Goal: Task Accomplishment & Management: Use online tool/utility

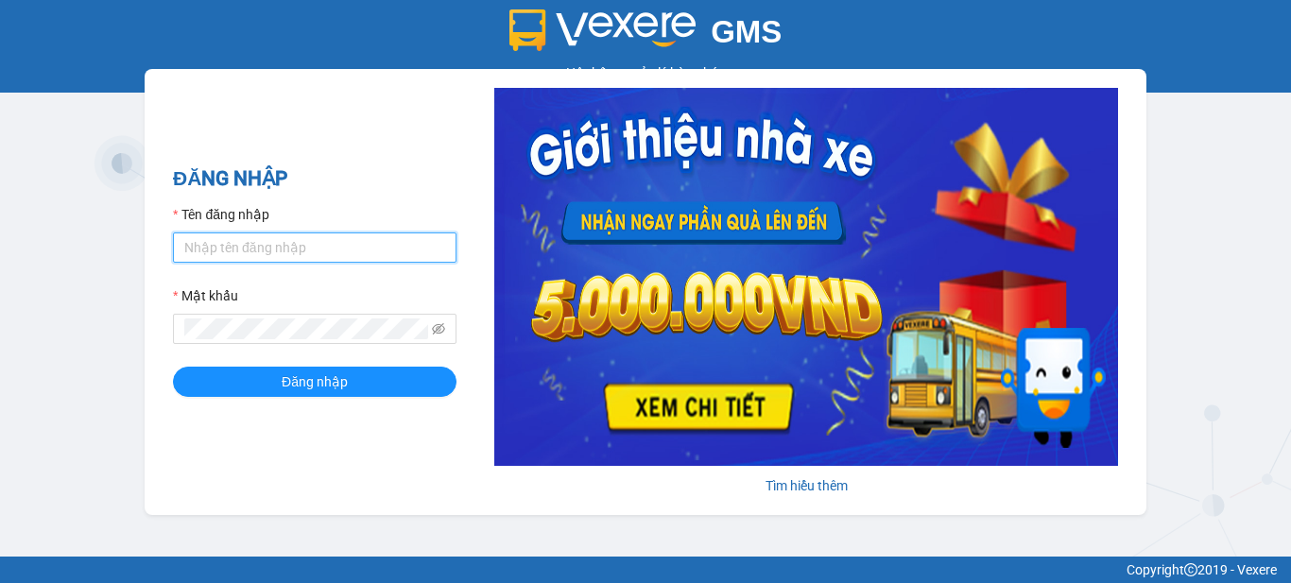
click at [300, 244] on input "Tên đăng nhập" at bounding box center [314, 247] width 283 height 30
click at [184, 248] on input "vhlinh.anhhuyvip" at bounding box center [314, 247] width 283 height 30
type input "vhlinh.anhhuyvip"
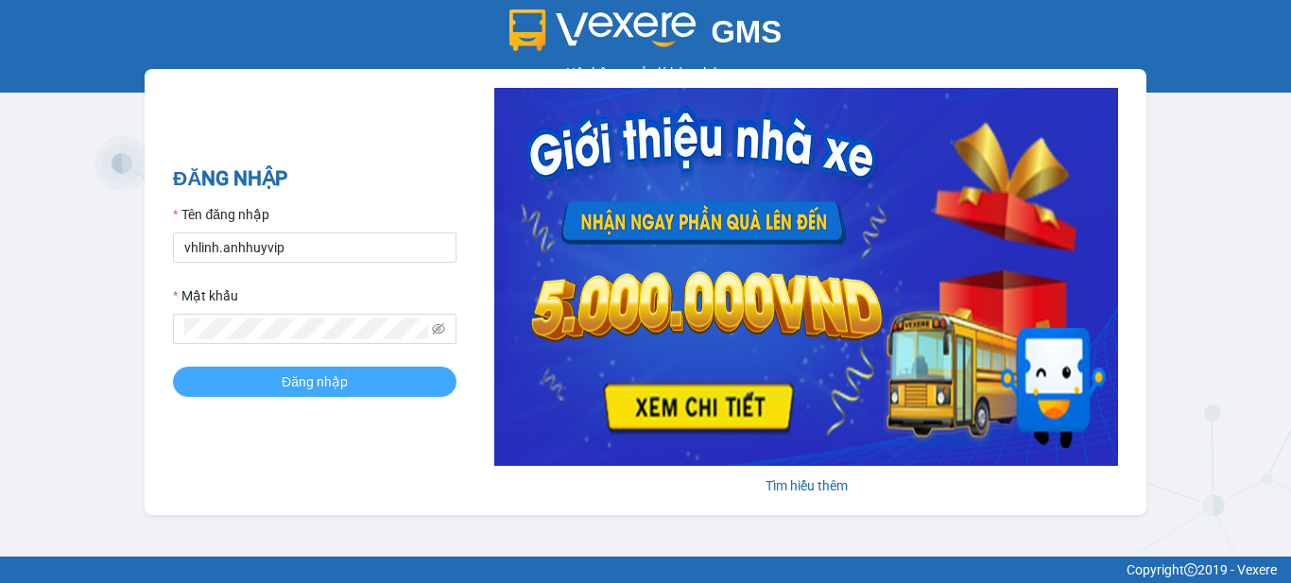
click at [362, 386] on button "Đăng nhập" at bounding box center [314, 382] width 283 height 30
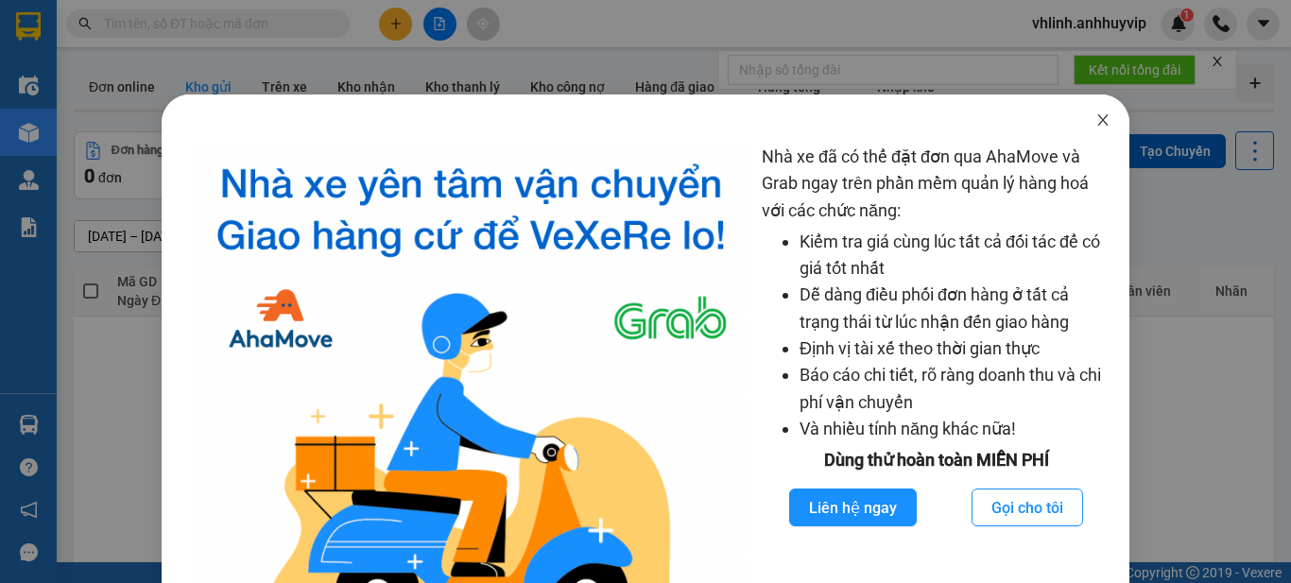
click at [1095, 120] on icon "close" at bounding box center [1102, 119] width 15 height 15
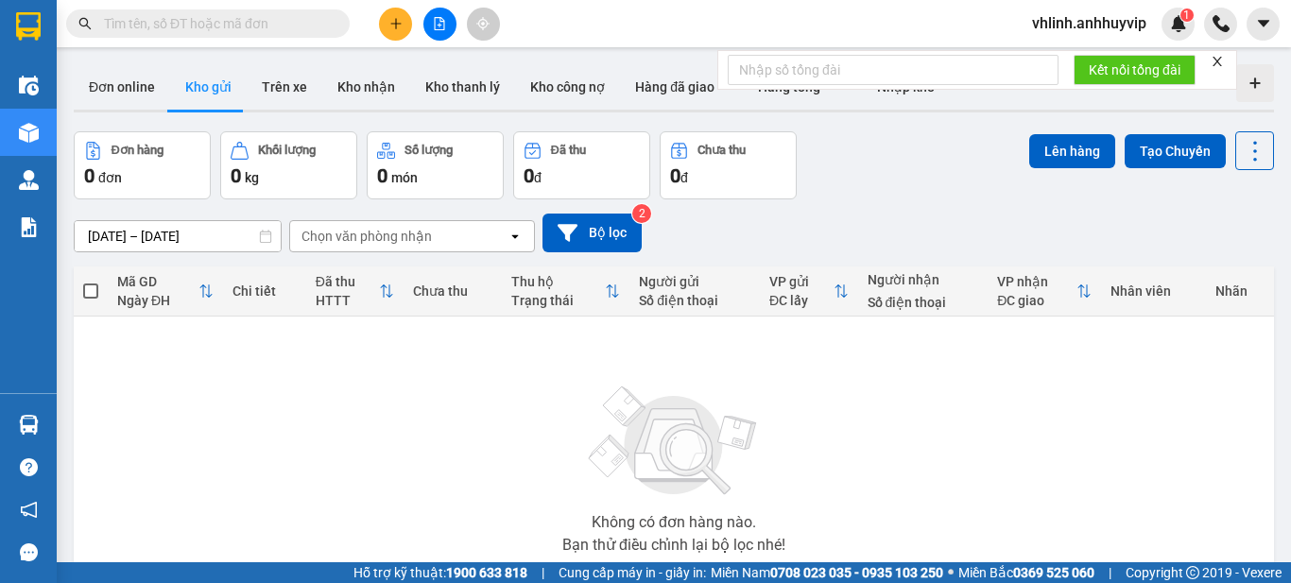
click at [190, 22] on input "text" at bounding box center [215, 23] width 223 height 21
paste input "101NVC1209250002"
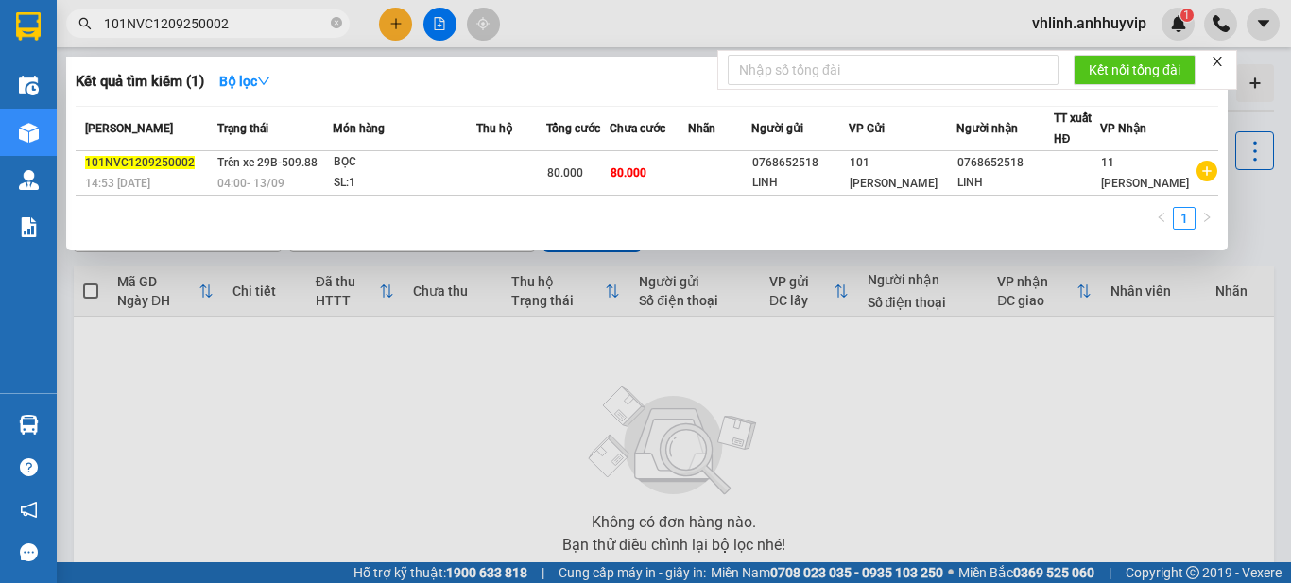
type input "101NVC1209250002"
click at [376, 439] on div at bounding box center [645, 291] width 1291 height 583
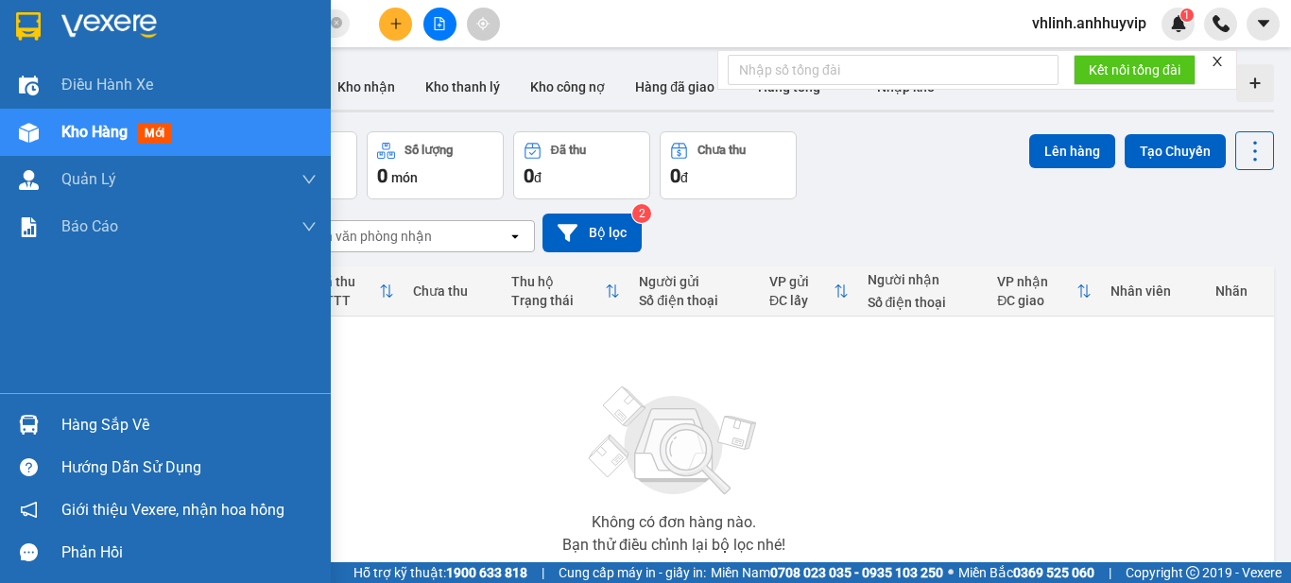
click at [84, 136] on span "Kho hàng" at bounding box center [94, 132] width 66 height 18
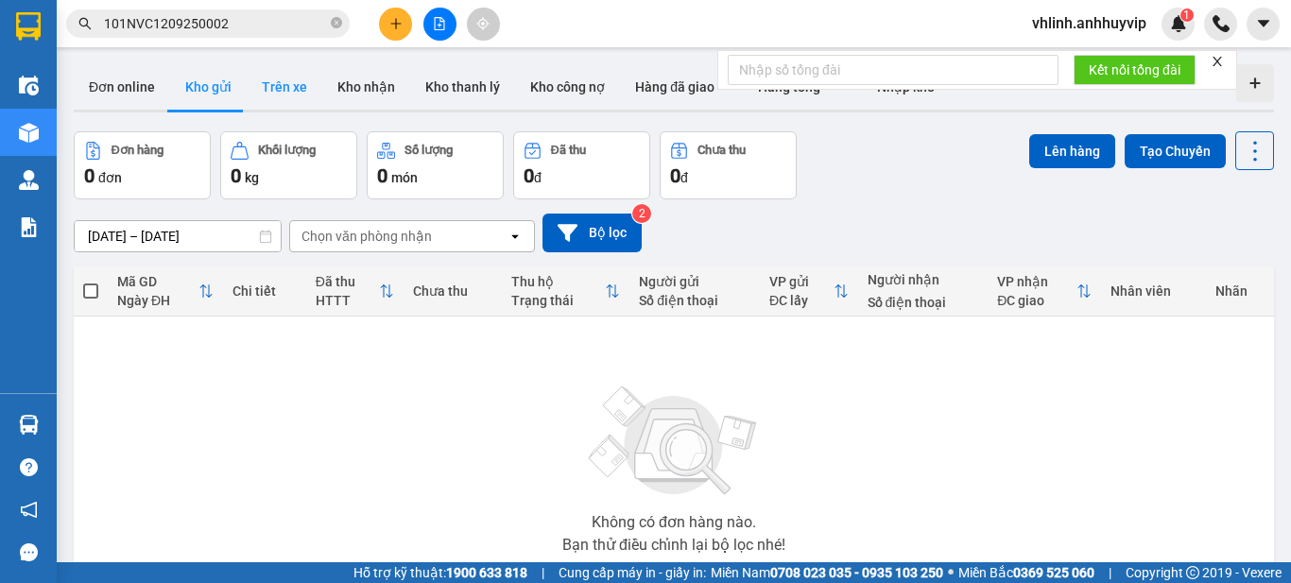
click at [291, 86] on button "Trên xe" at bounding box center [285, 86] width 76 height 45
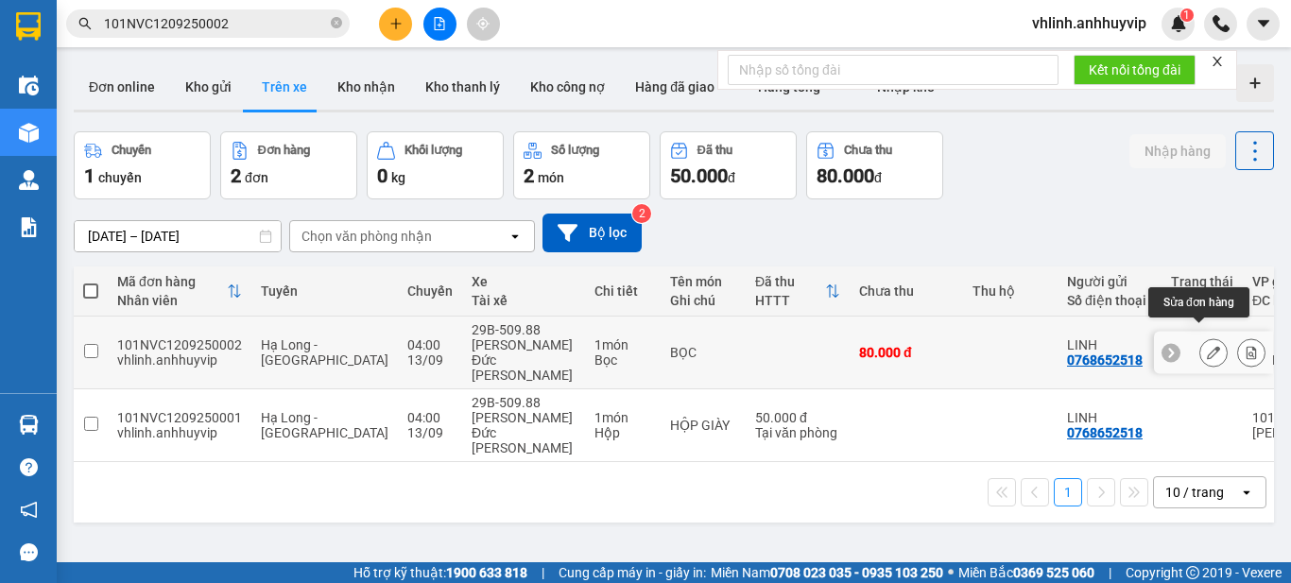
click at [1200, 339] on button at bounding box center [1213, 352] width 26 height 33
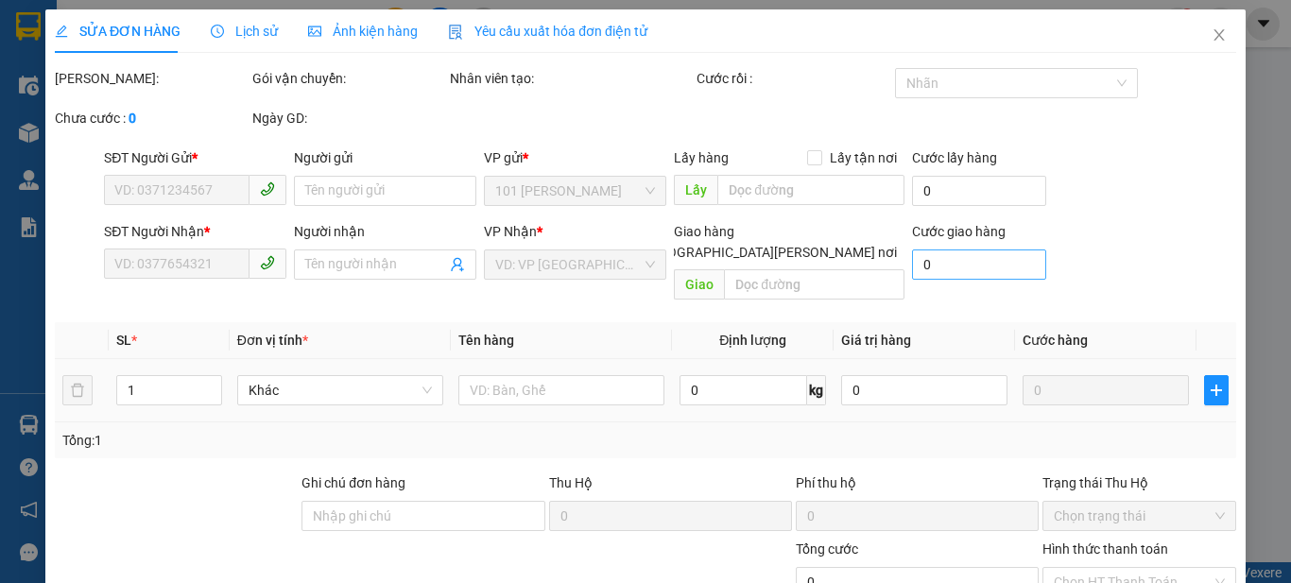
type input "0768652518"
type input "LINH"
type input "0768652518"
type input "LINH"
type input "80.000"
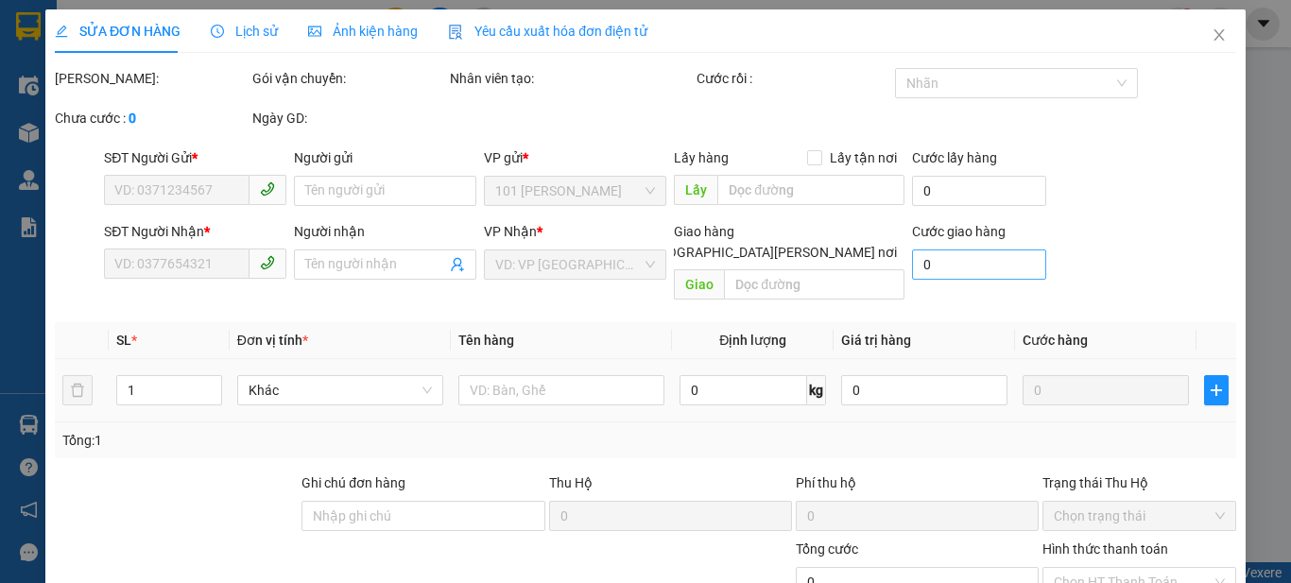
type input "80.000"
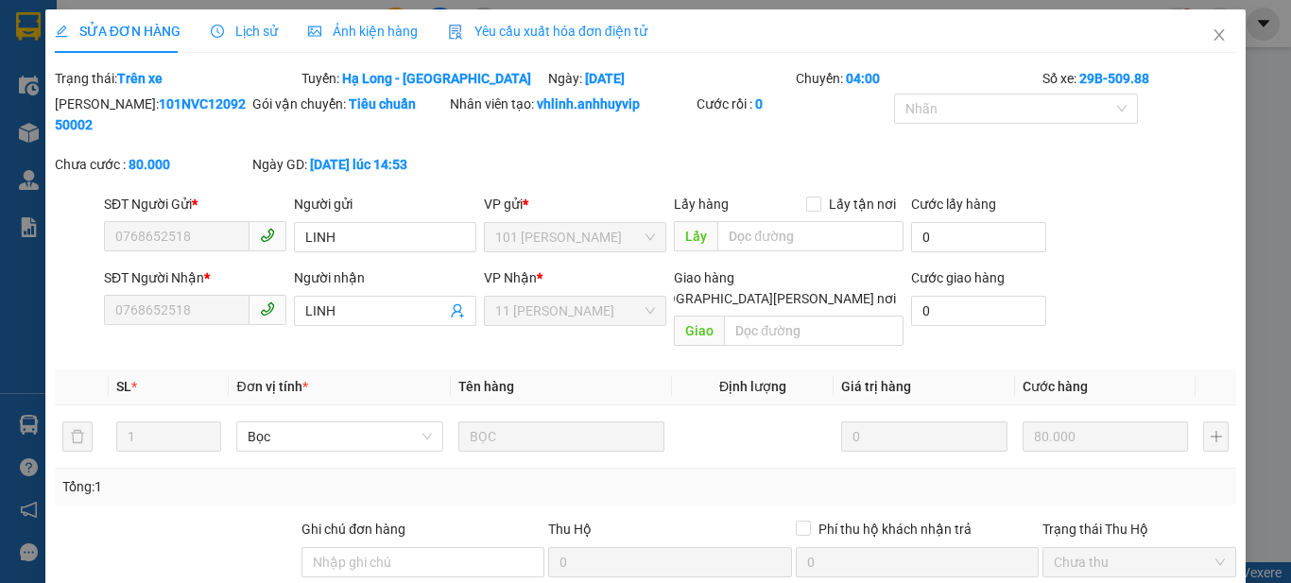
scroll to position [146, 0]
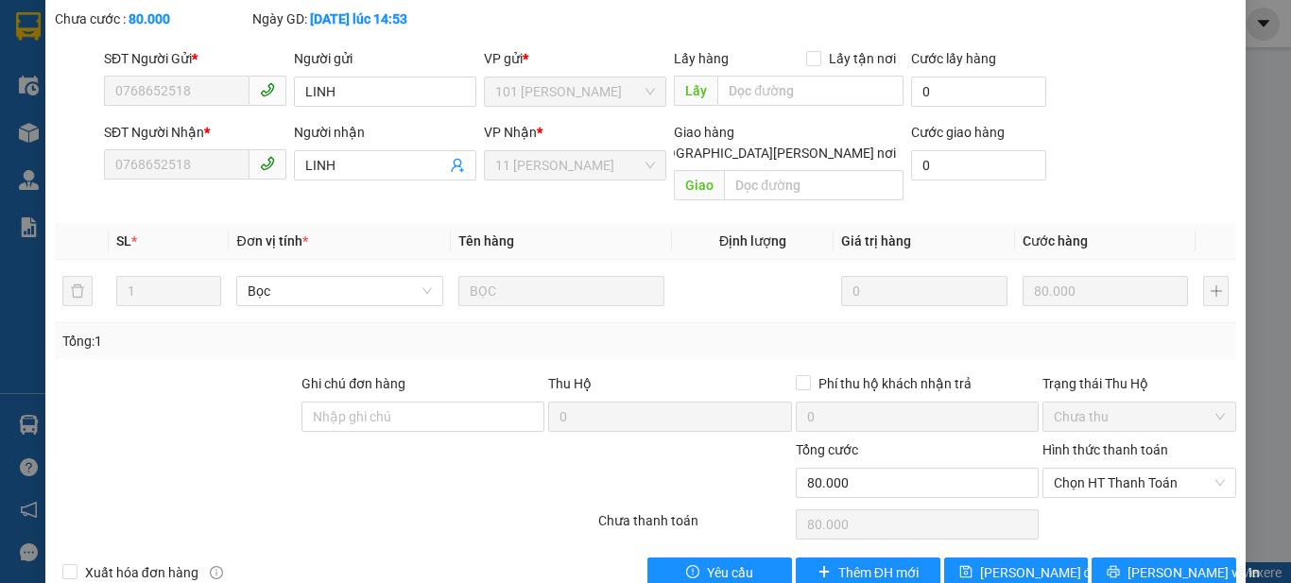
click at [1241, 182] on div "SỬA ĐƠN HÀNG Lịch sử [PERSON_NAME] hàng Yêu cầu xuất [PERSON_NAME] điện tử Tota…" at bounding box center [645, 291] width 1291 height 583
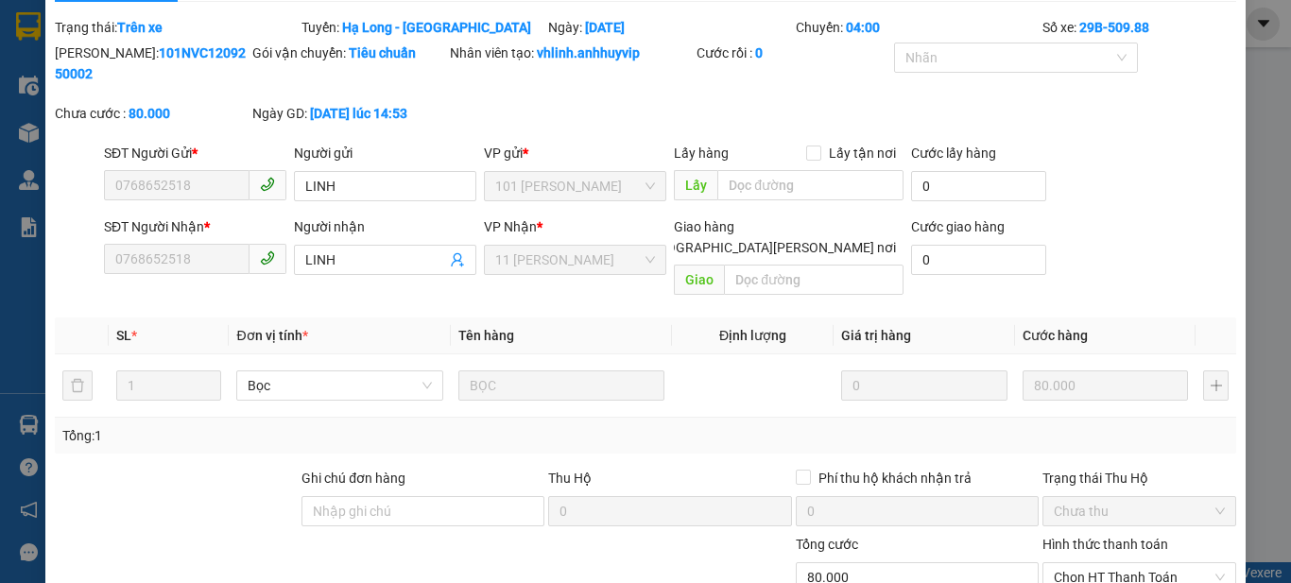
scroll to position [0, 0]
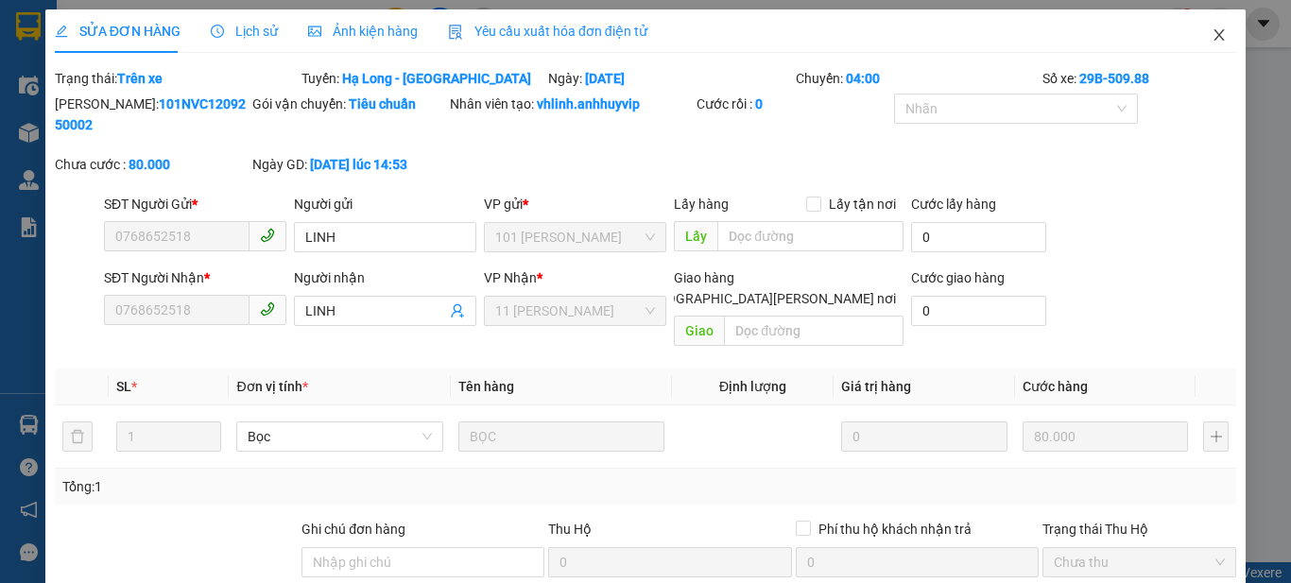
click at [1211, 36] on icon "close" at bounding box center [1218, 34] width 15 height 15
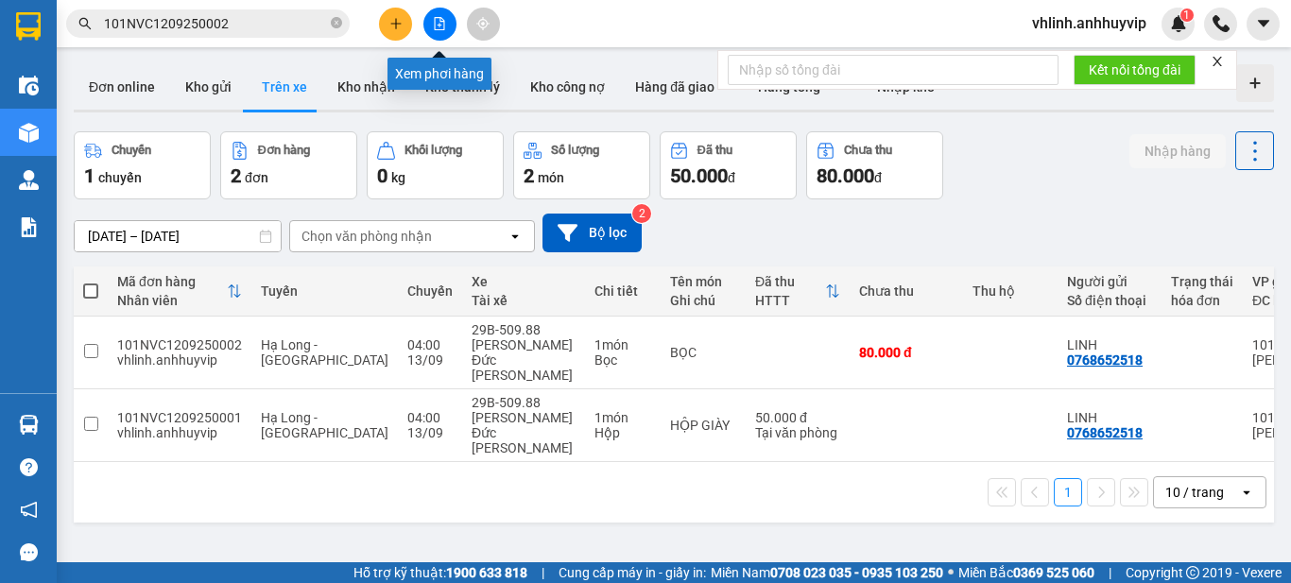
click at [439, 24] on icon "file-add" at bounding box center [440, 23] width 10 height 13
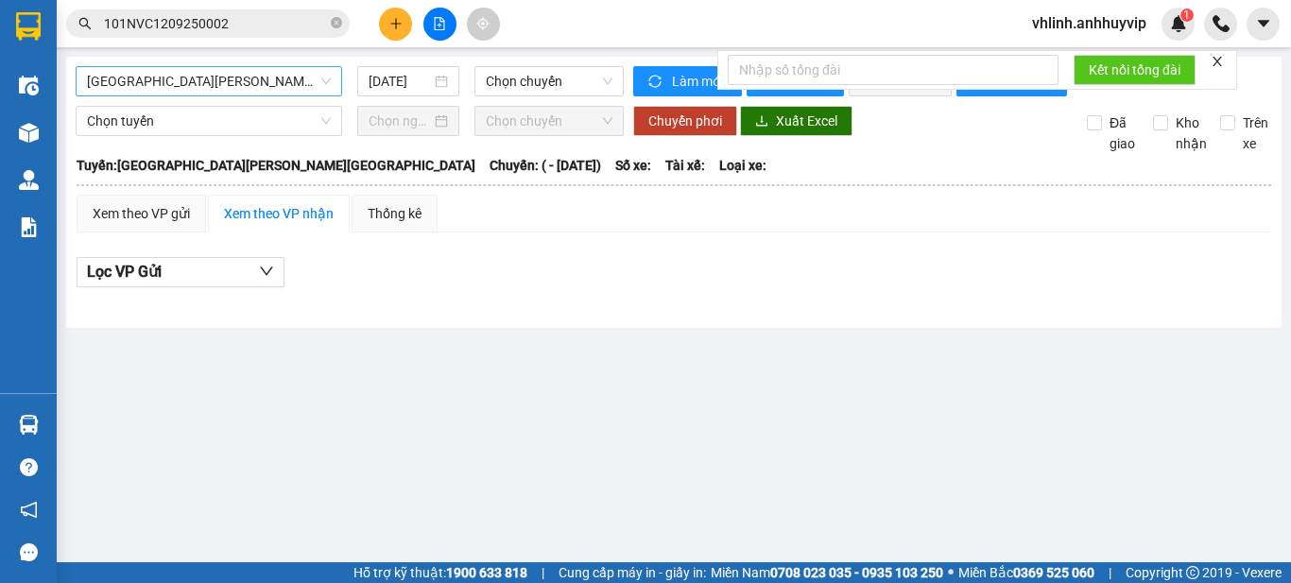
click at [243, 81] on span "[GEOGRAPHIC_DATA][PERSON_NAME][GEOGRAPHIC_DATA]" at bounding box center [209, 81] width 244 height 28
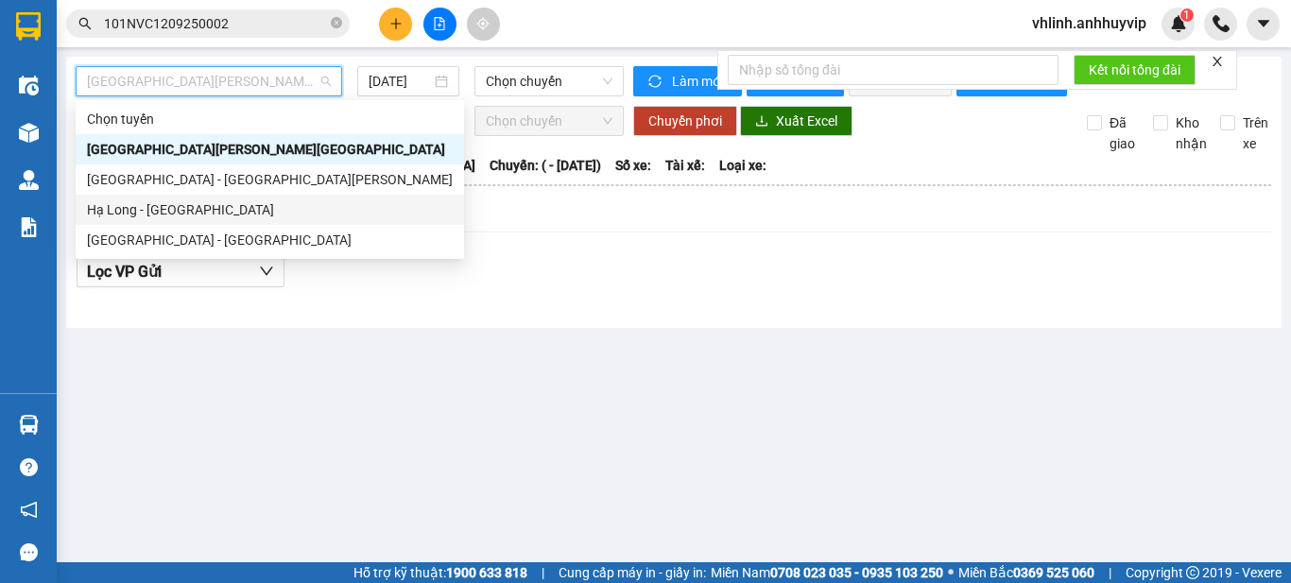
click at [159, 215] on div "Hạ Long - [GEOGRAPHIC_DATA]" at bounding box center [270, 209] width 366 height 21
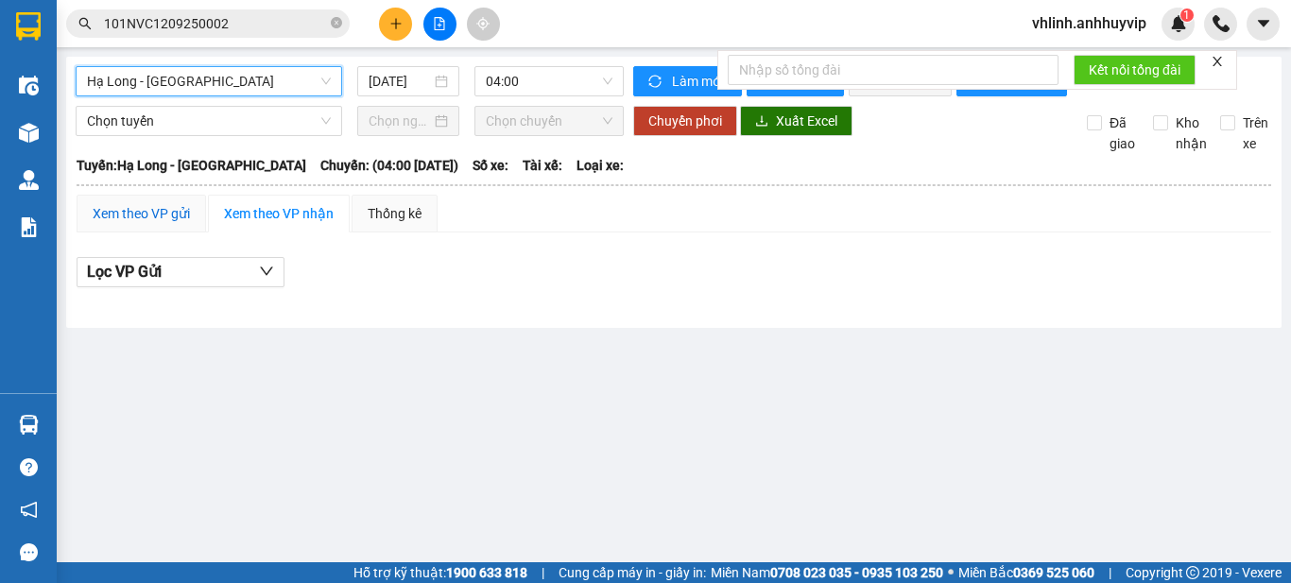
click at [154, 224] on div "Xem theo VP gửi" at bounding box center [141, 213] width 97 height 21
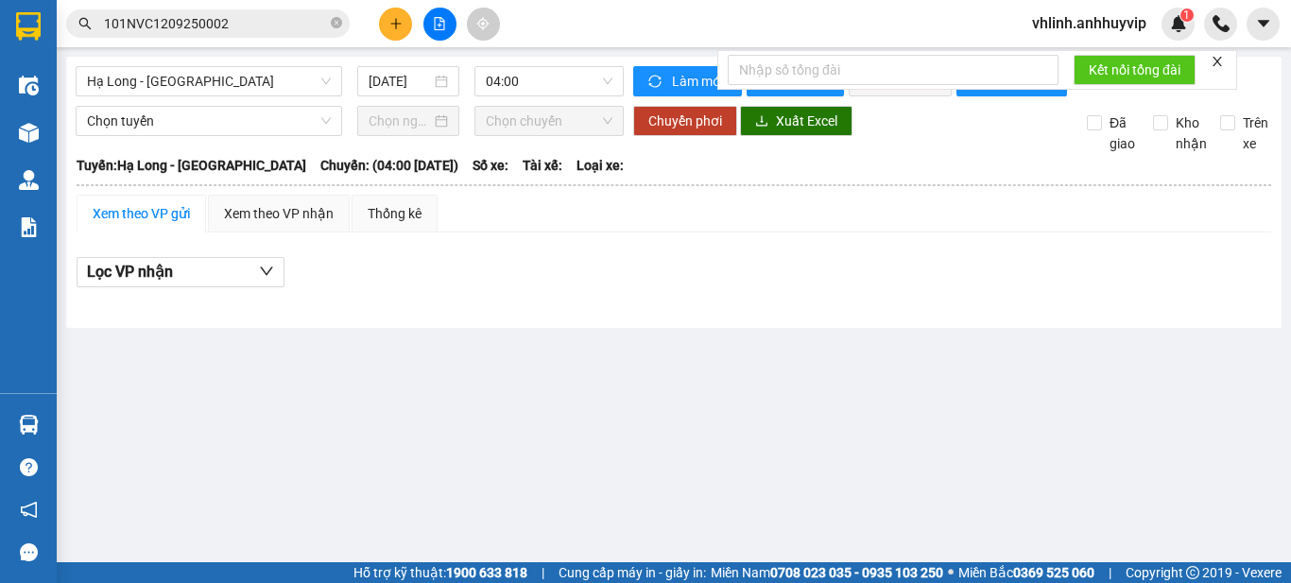
click at [1221, 60] on icon "close" at bounding box center [1216, 61] width 13 height 13
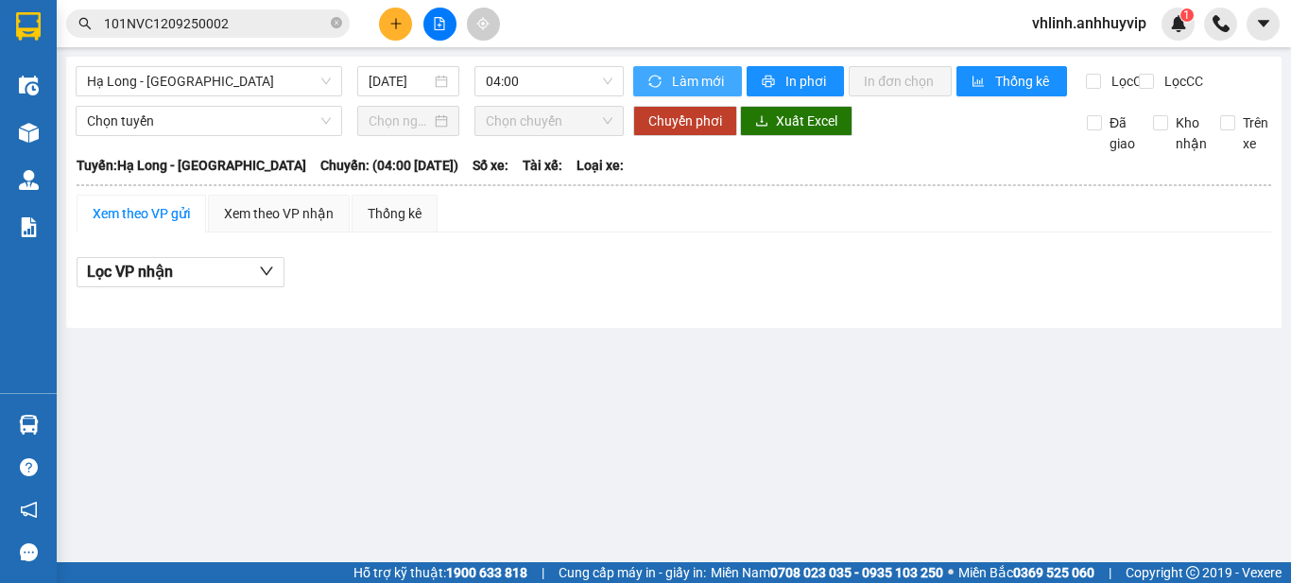
click at [689, 77] on span "Làm mới" at bounding box center [699, 81] width 55 height 21
click at [437, 82] on div "[DATE]" at bounding box center [407, 81] width 79 height 21
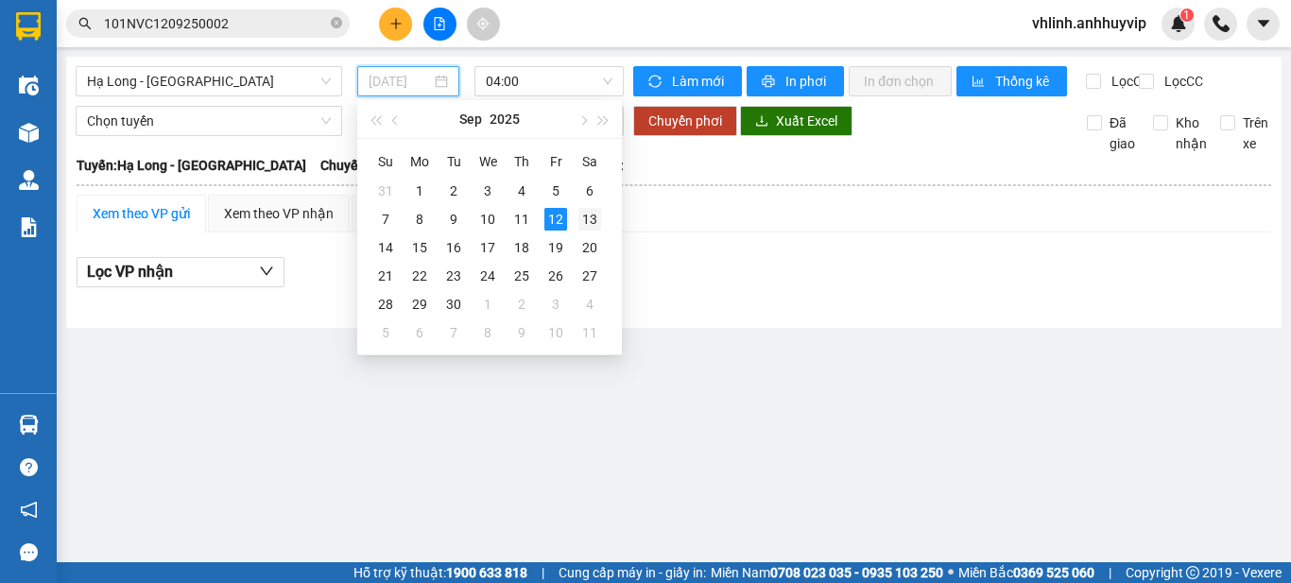
click at [588, 217] on div "13" at bounding box center [589, 219] width 23 height 23
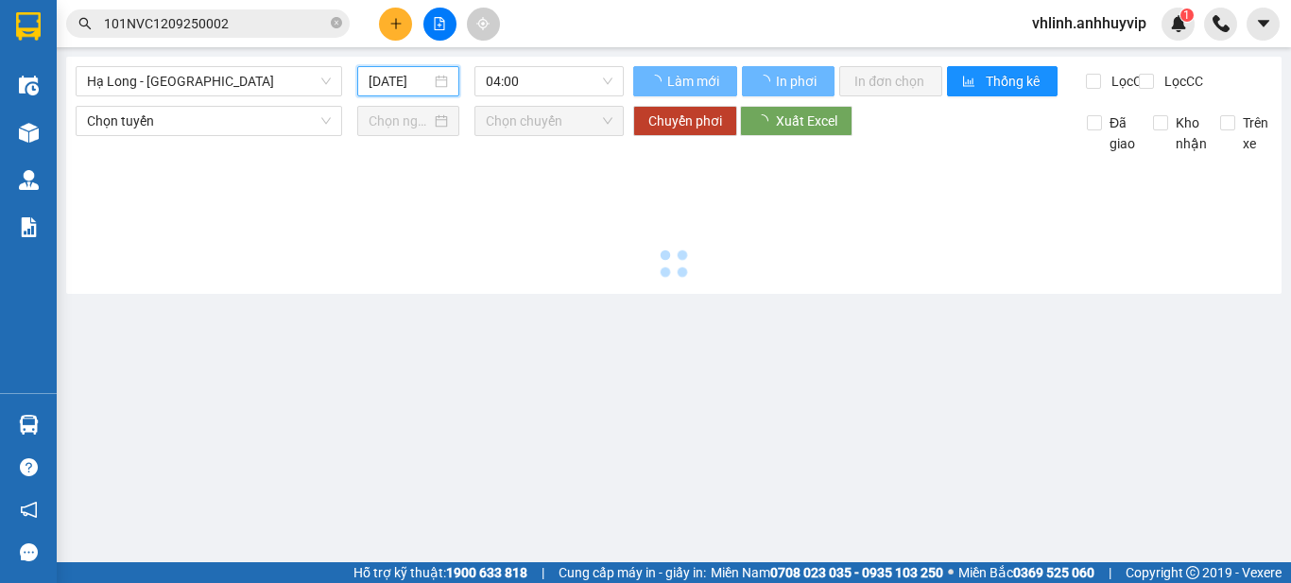
type input "[DATE]"
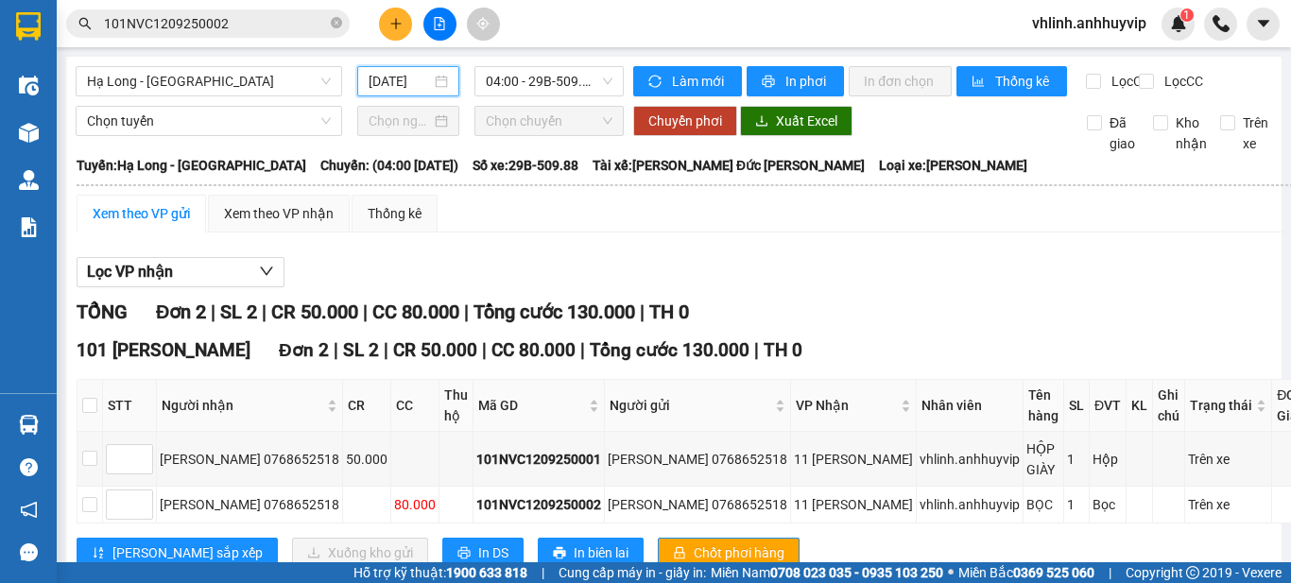
scroll to position [68, 0]
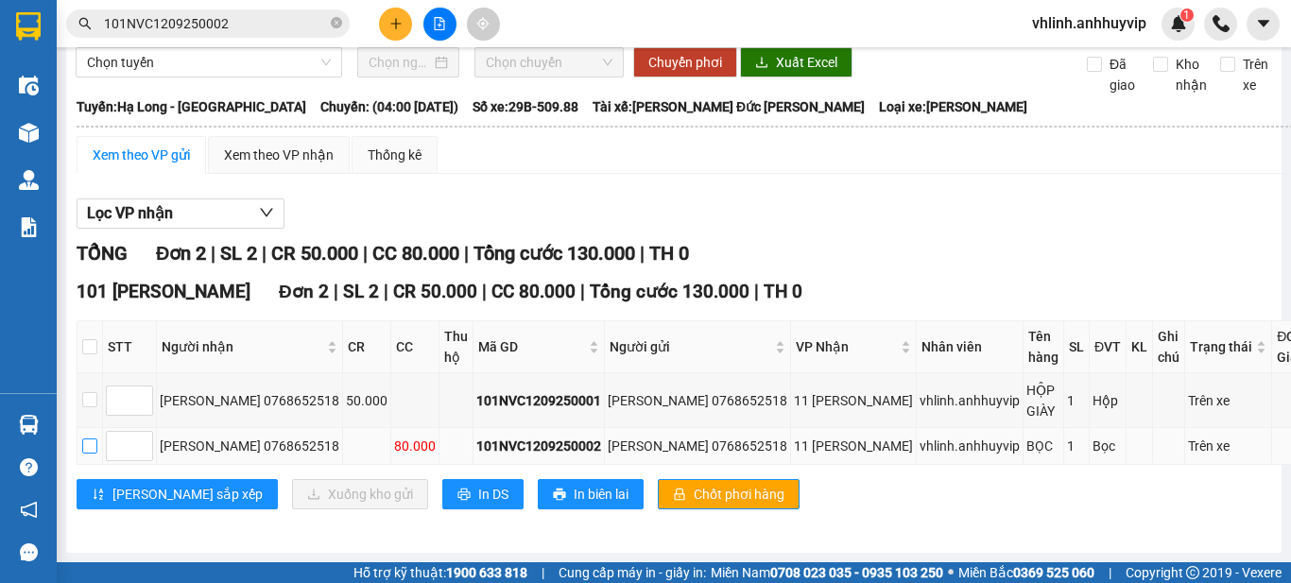
click at [87, 446] on input "checkbox" at bounding box center [89, 445] width 15 height 15
checkbox input "true"
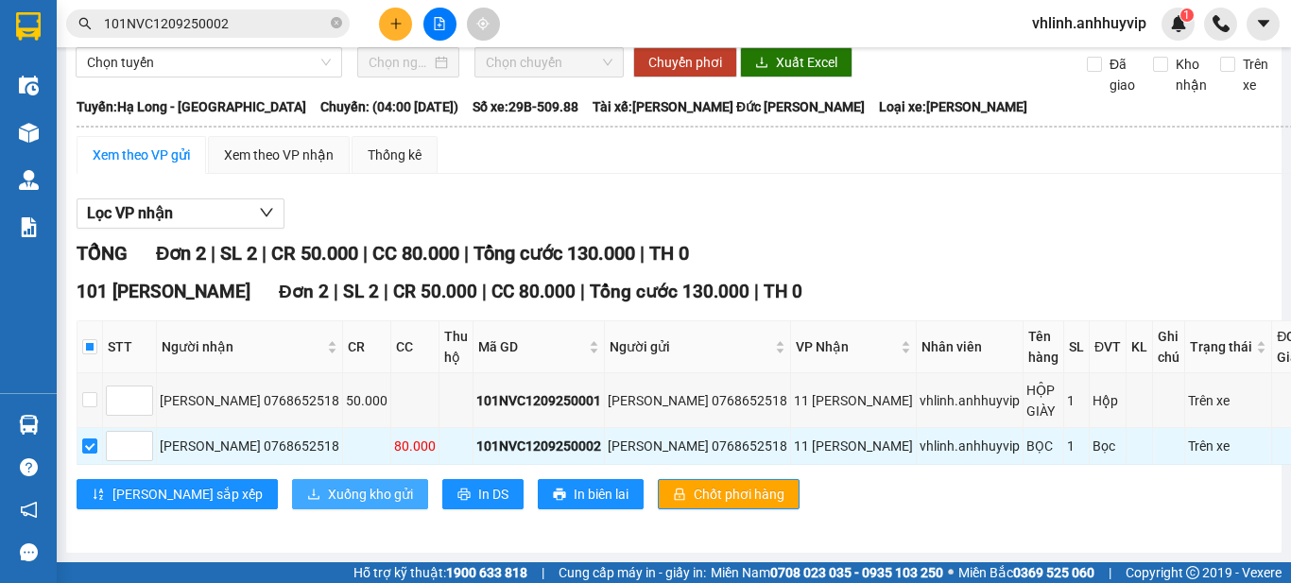
click at [328, 495] on span "Xuống kho gửi" at bounding box center [370, 494] width 85 height 21
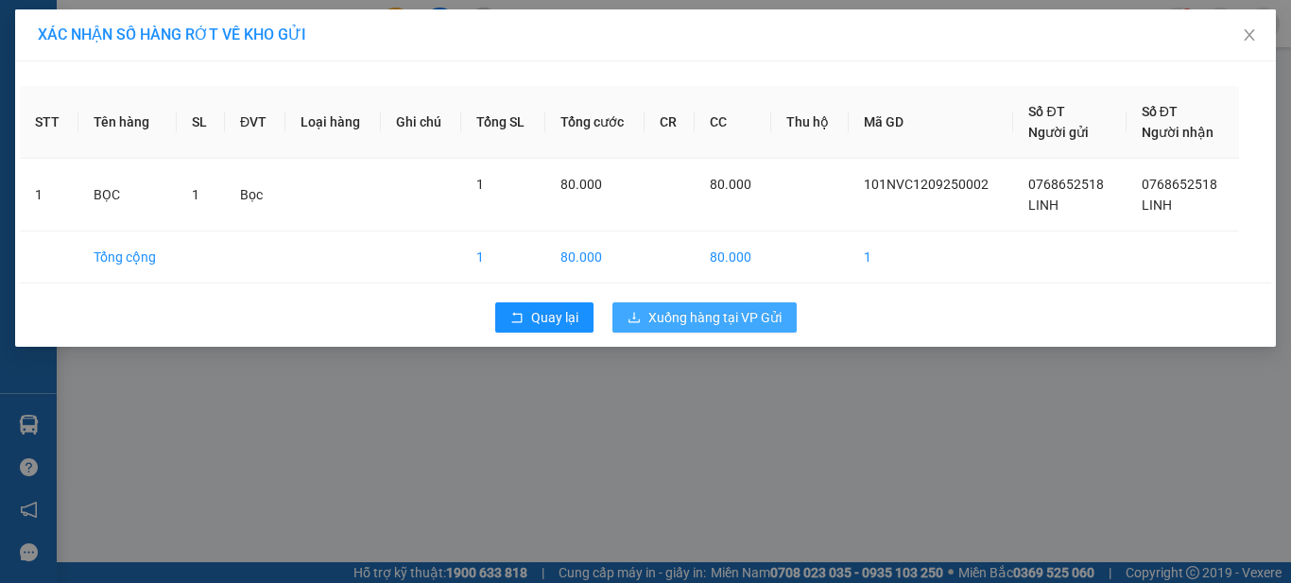
click at [720, 320] on span "Xuống hàng tại VP Gửi" at bounding box center [714, 317] width 133 height 21
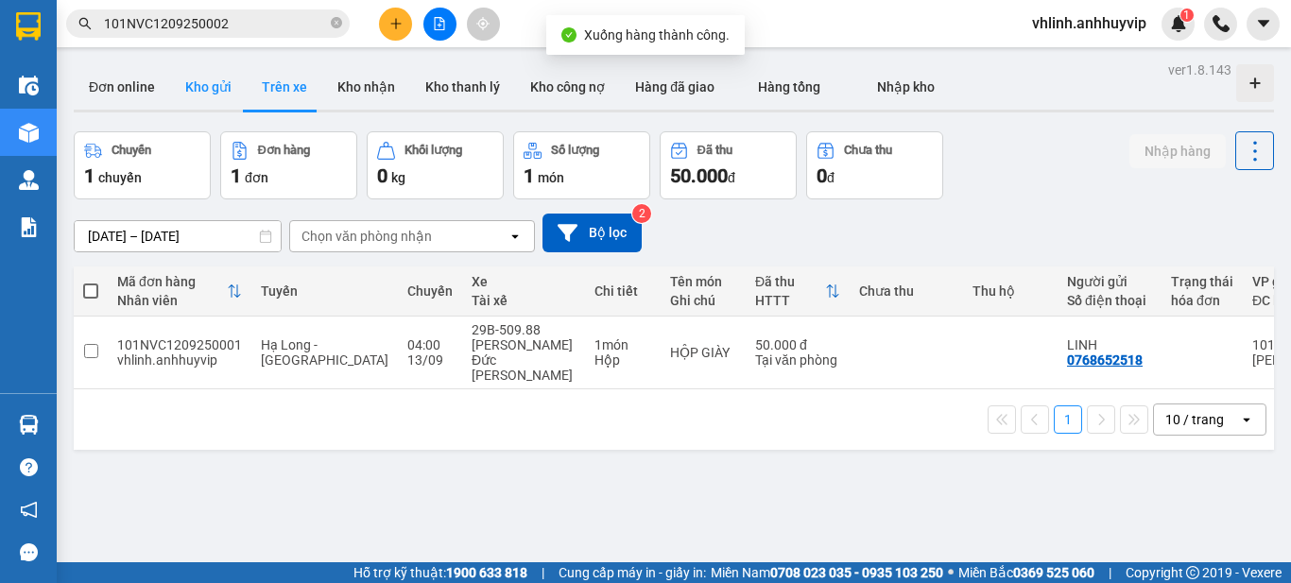
click at [204, 88] on button "Kho gửi" at bounding box center [208, 86] width 77 height 45
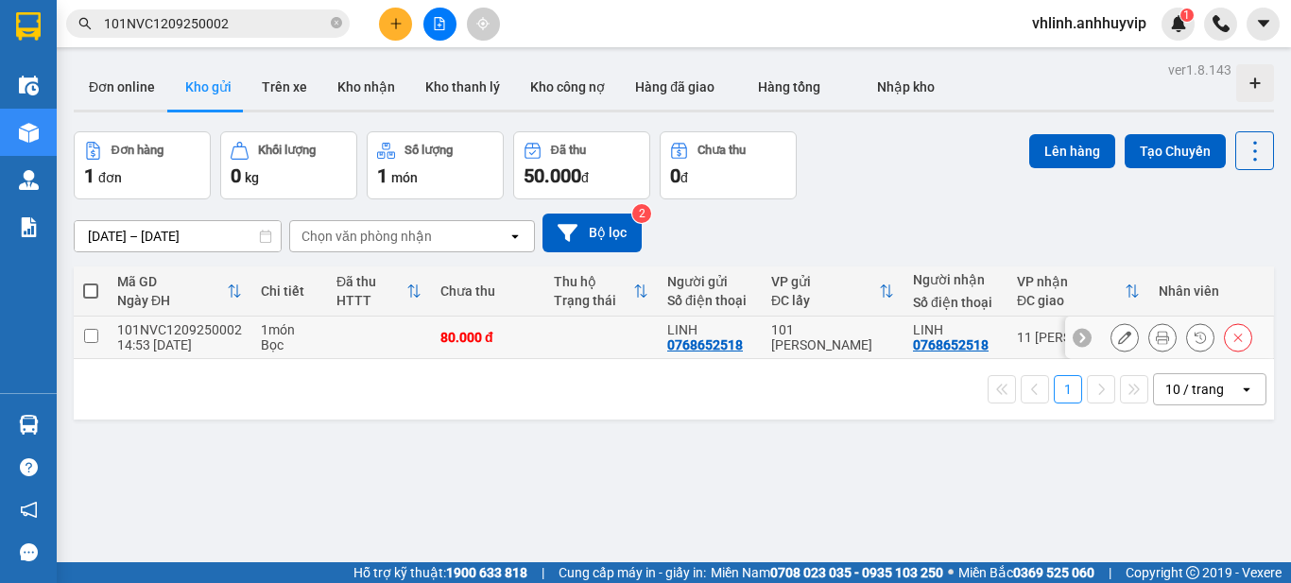
click at [84, 335] on input "checkbox" at bounding box center [91, 336] width 14 height 14
checkbox input "true"
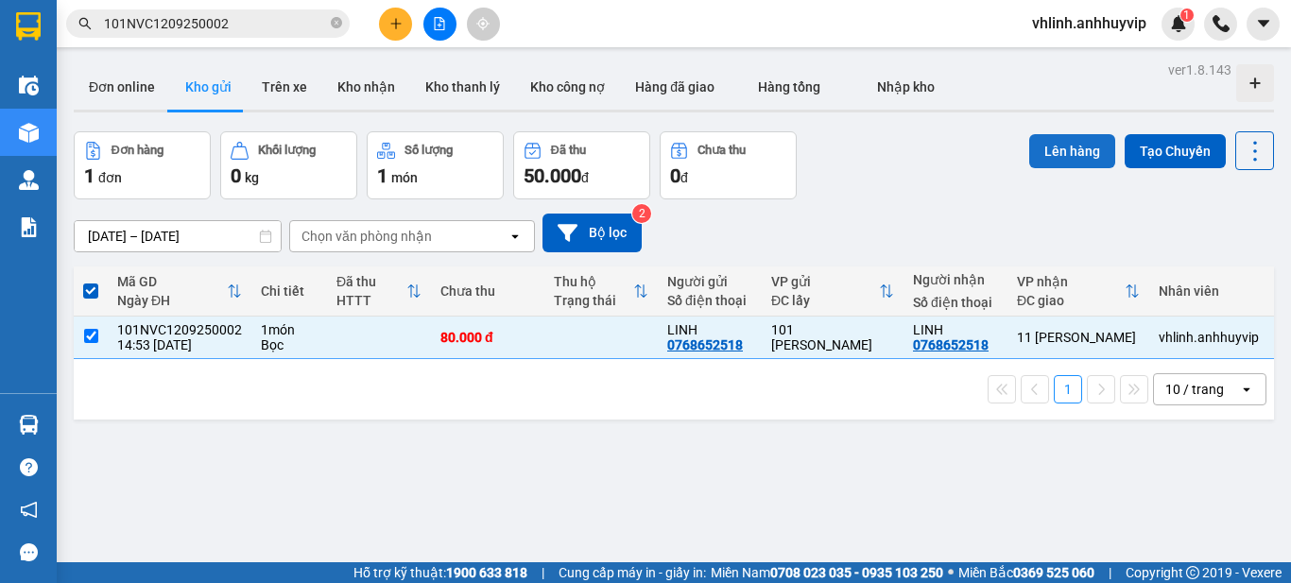
click at [1070, 146] on button "Lên hàng" at bounding box center [1072, 151] width 86 height 34
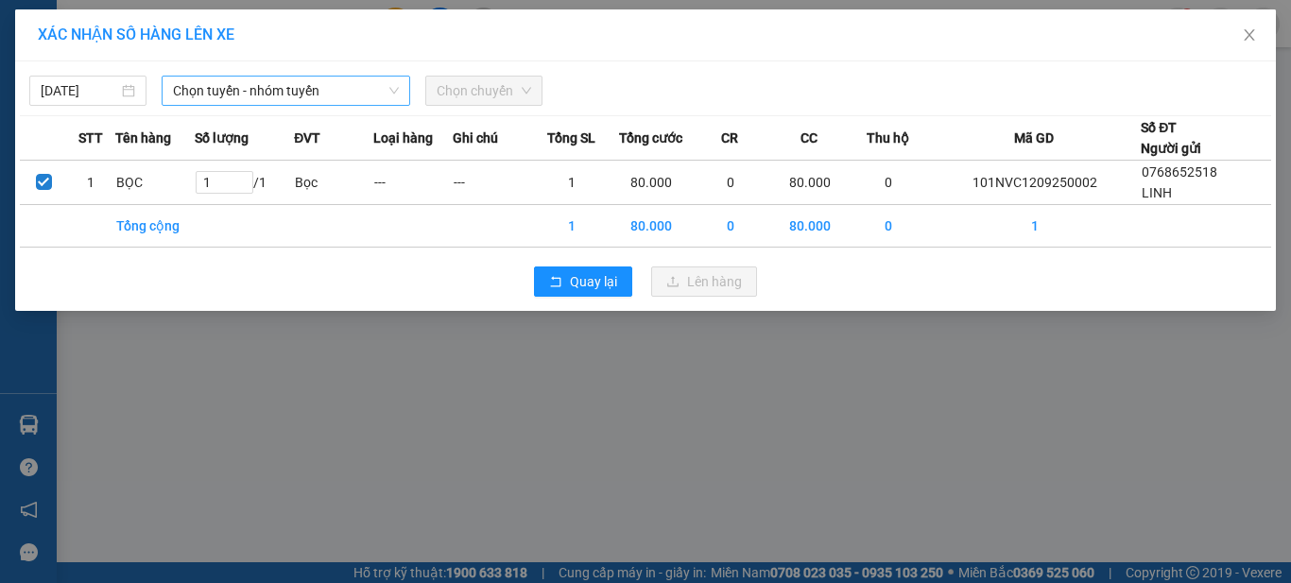
click at [317, 99] on span "Chọn tuyến - nhóm tuyến" at bounding box center [286, 91] width 226 height 28
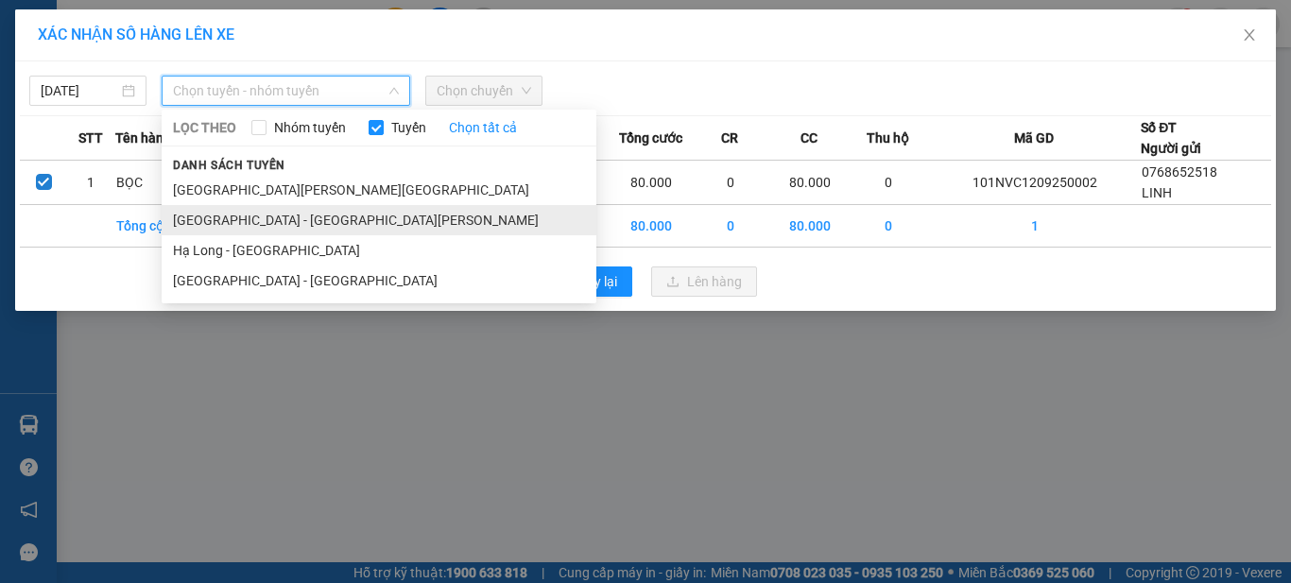
click at [324, 221] on li "[GEOGRAPHIC_DATA] - [GEOGRAPHIC_DATA][PERSON_NAME]" at bounding box center [379, 220] width 435 height 30
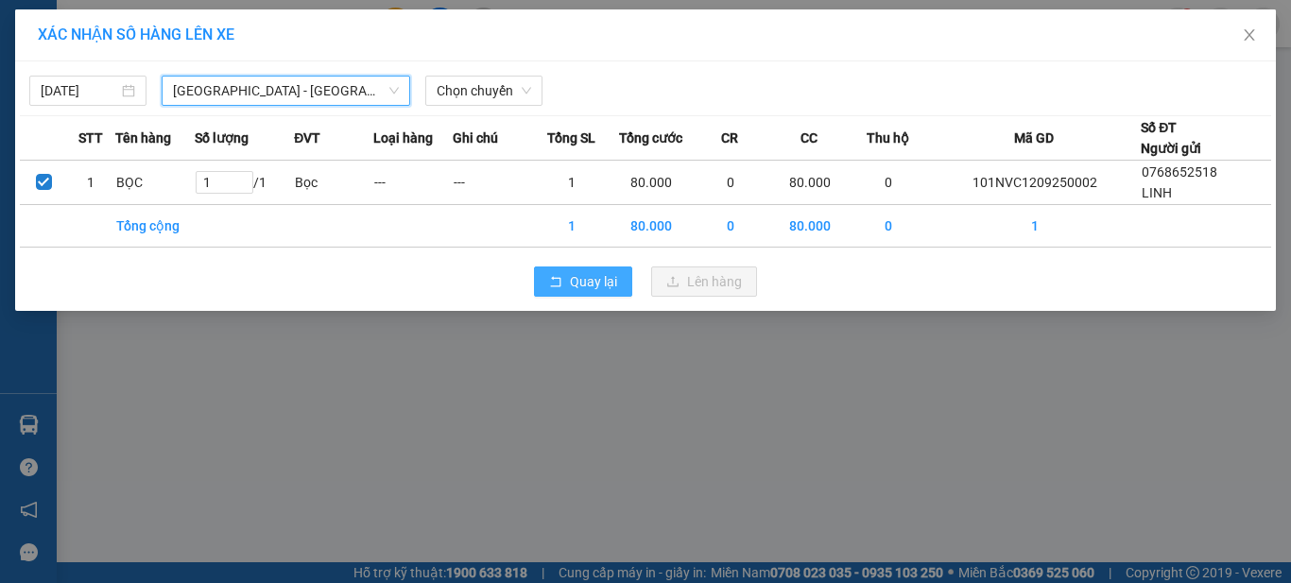
click at [591, 285] on span "Quay lại" at bounding box center [593, 281] width 47 height 21
